Goal: Use online tool/utility

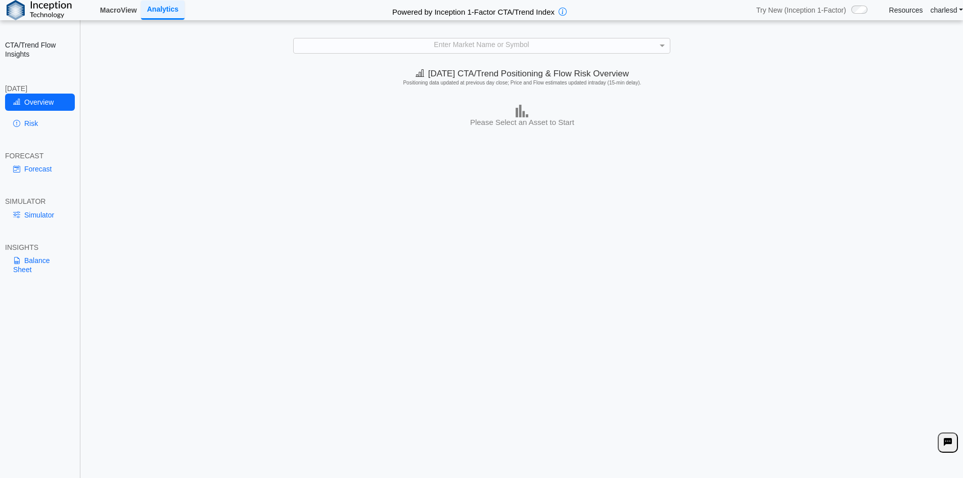
click at [111, 8] on link "MacroView" at bounding box center [118, 10] width 45 height 17
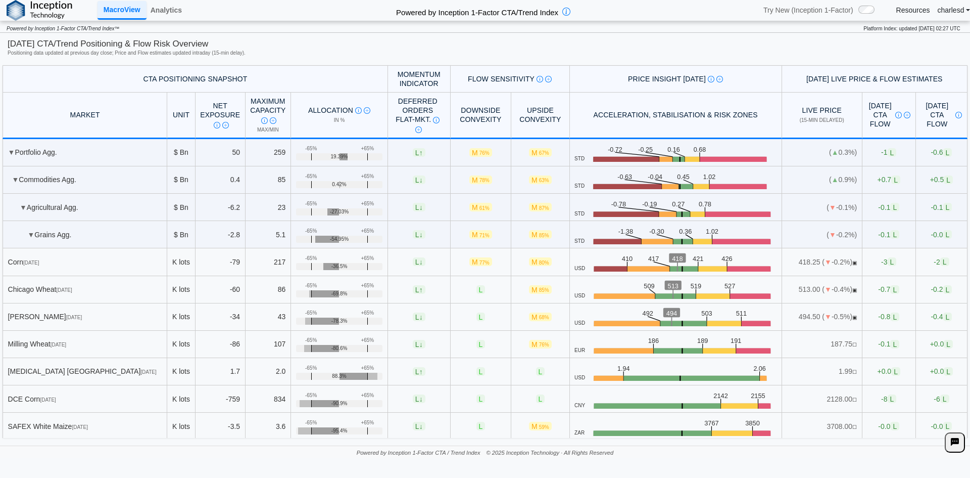
scroll to position [910, 0]
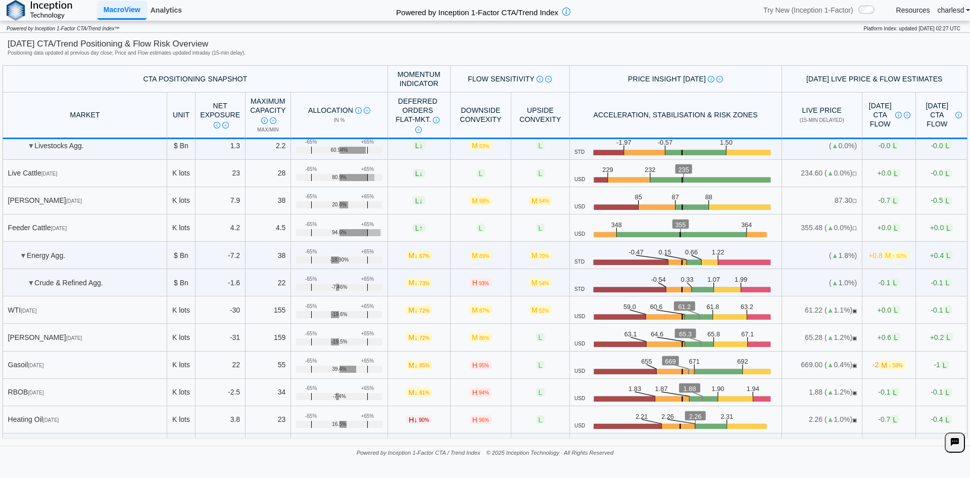
click at [164, 11] on link "Analytics" at bounding box center [166, 10] width 39 height 17
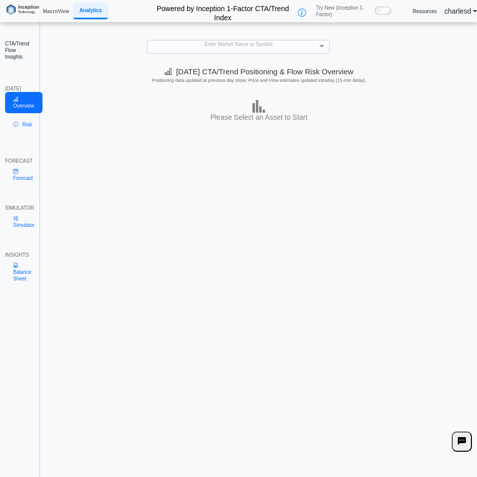
click at [229, 48] on div "Enter Market Name or Symbol" at bounding box center [238, 46] width 181 height 13
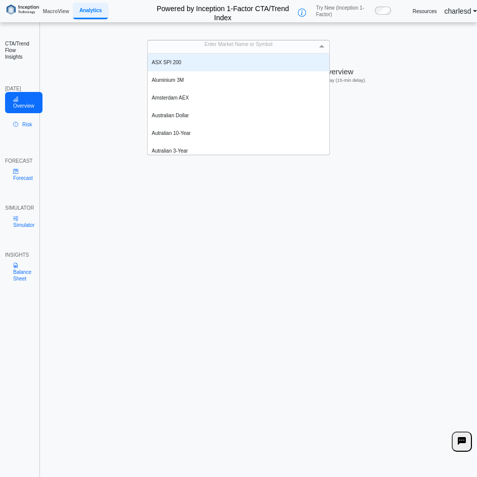
scroll to position [93, 174]
click at [20, 230] on link "Simulator" at bounding box center [23, 221] width 37 height 21
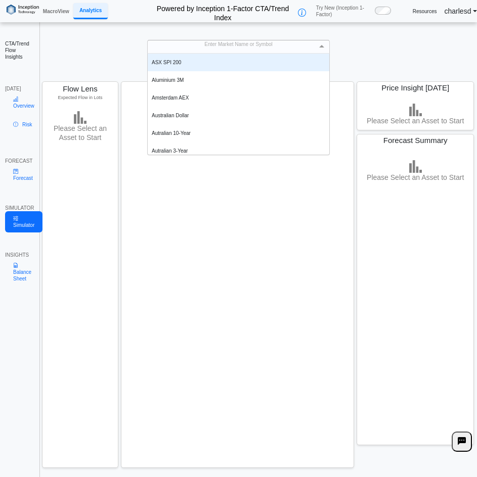
click at [243, 48] on div "Enter Market Name or Symbol" at bounding box center [238, 46] width 181 height 13
type input "**"
